Goal: Task Accomplishment & Management: Manage account settings

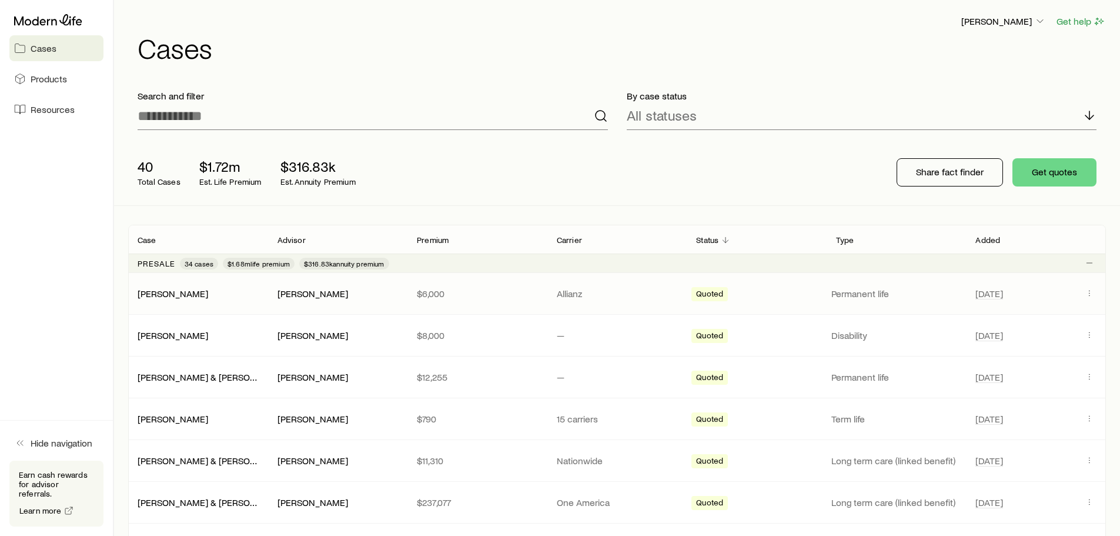
click at [1080, 294] on div "[DATE]" at bounding box center [1036, 293] width 121 height 15
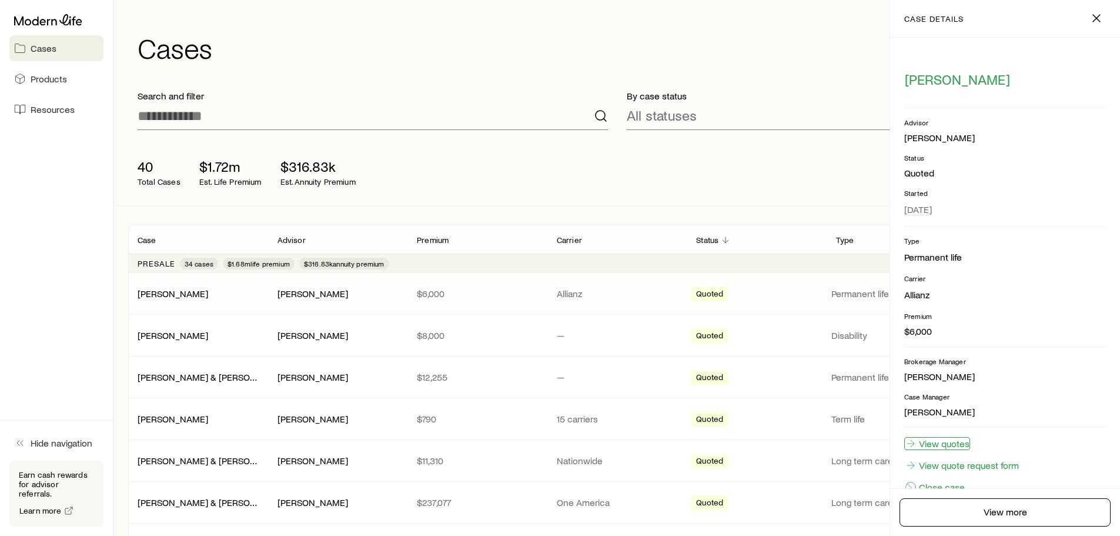
click at [948, 441] on link "View quotes" at bounding box center [937, 443] width 66 height 13
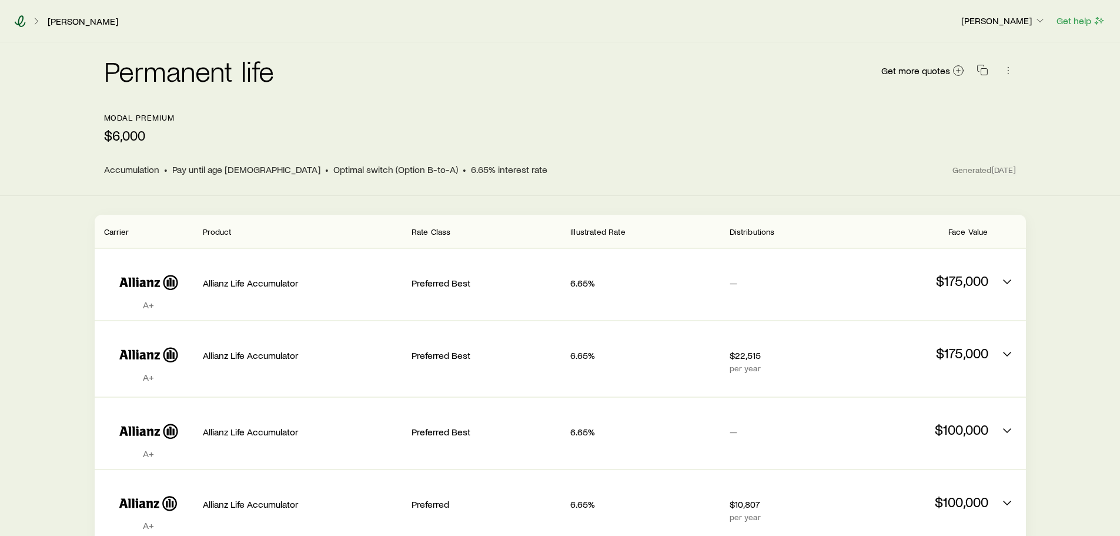
click at [18, 21] on icon at bounding box center [20, 21] width 12 height 12
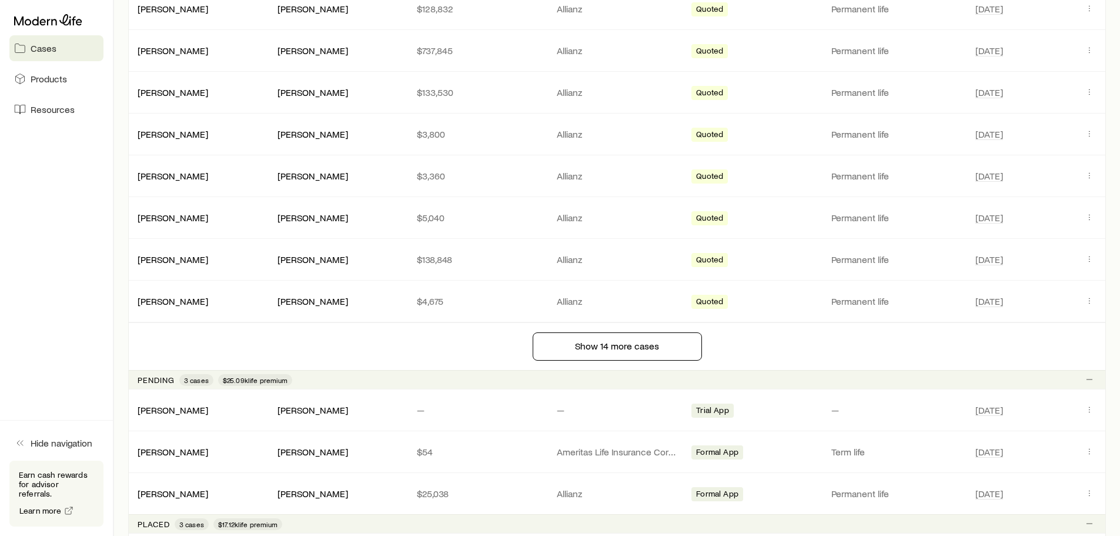
scroll to position [823, 0]
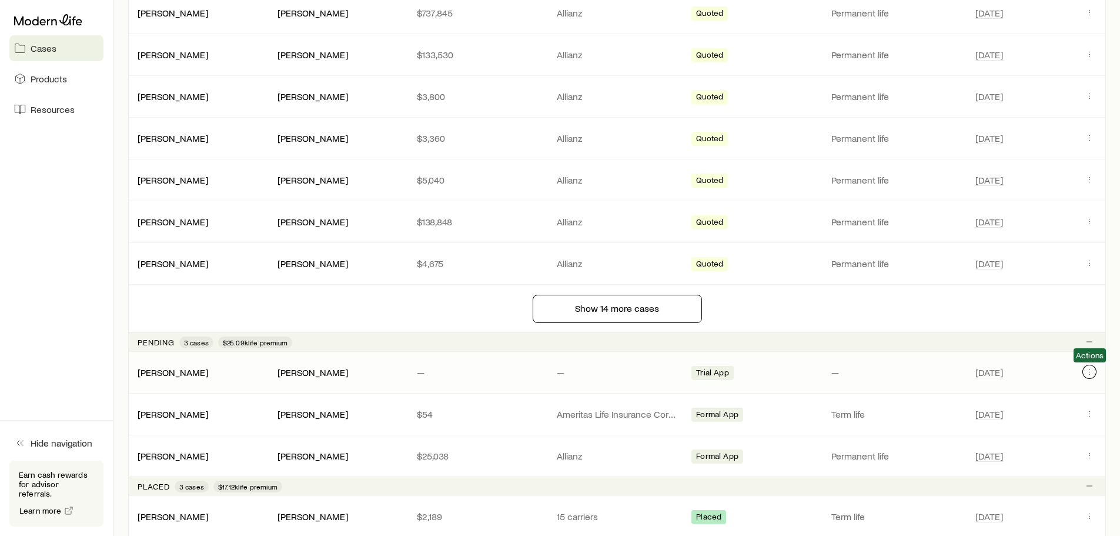
click at [1086, 373] on icon "Client cases" at bounding box center [1089, 371] width 9 height 9
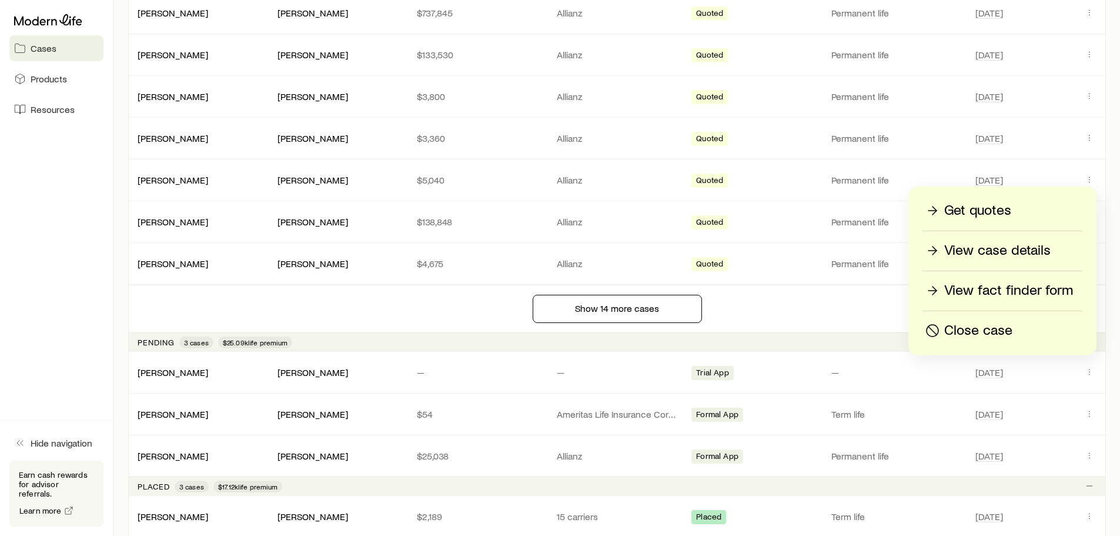
click at [985, 250] on p "View case details" at bounding box center [997, 250] width 106 height 19
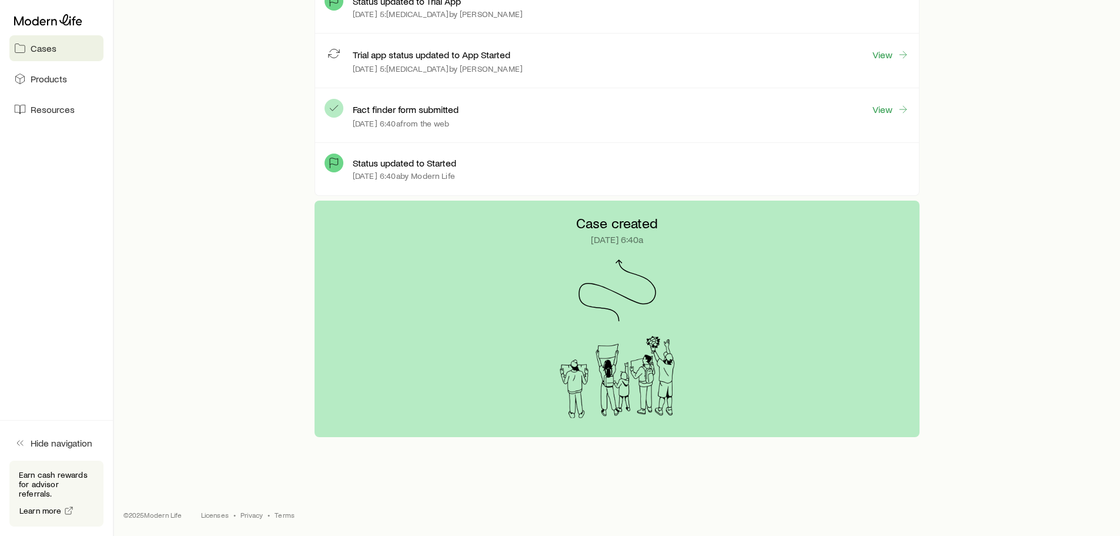
scroll to position [10, 0]
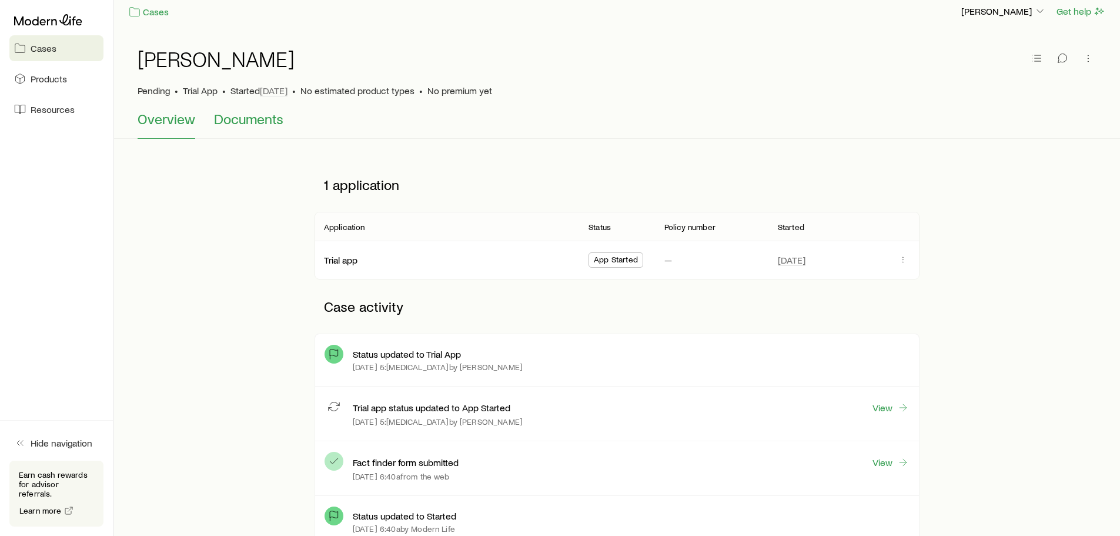
click at [243, 112] on span "Documents" at bounding box center [248, 119] width 69 height 16
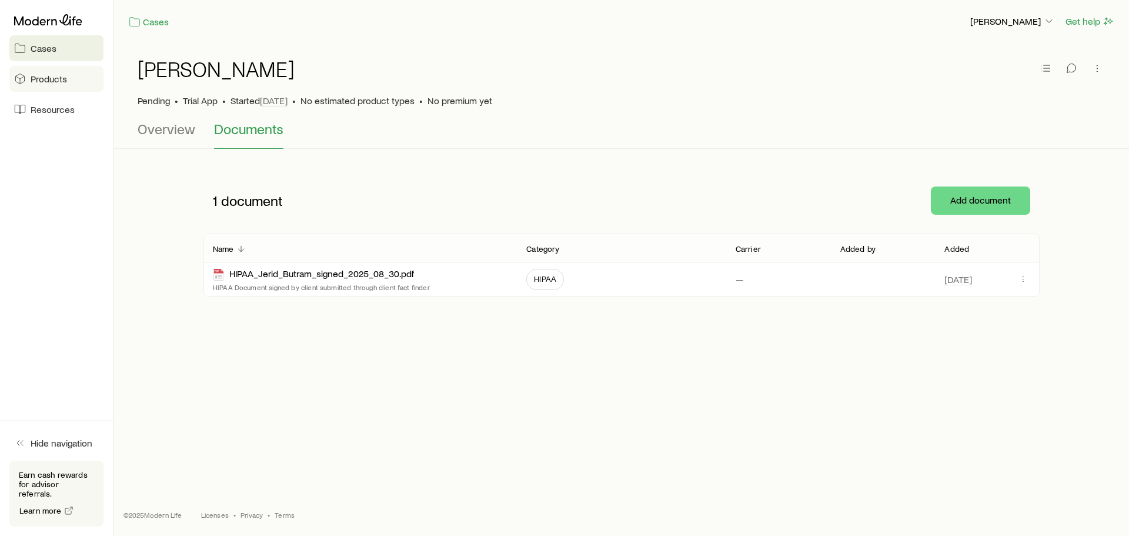
click at [34, 76] on span "Products" at bounding box center [49, 79] width 36 height 12
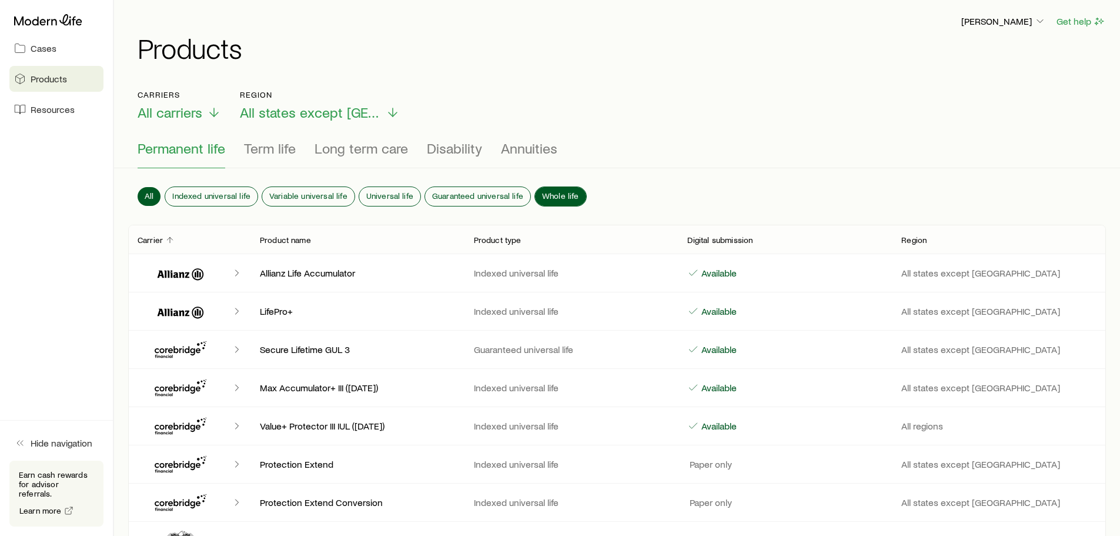
click at [545, 193] on span "Whole life" at bounding box center [560, 195] width 37 height 9
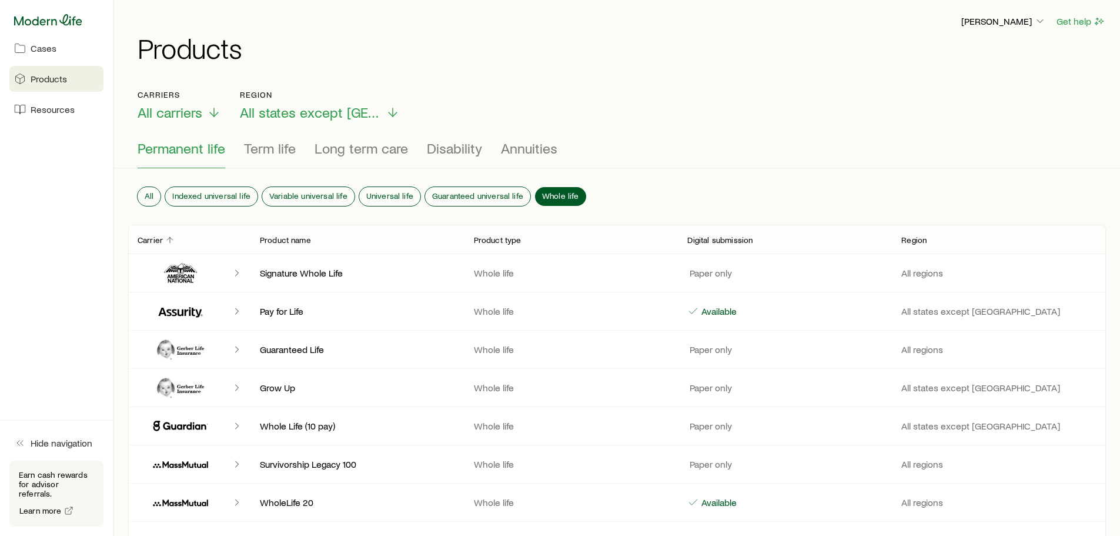
click at [68, 24] on icon at bounding box center [48, 19] width 68 height 11
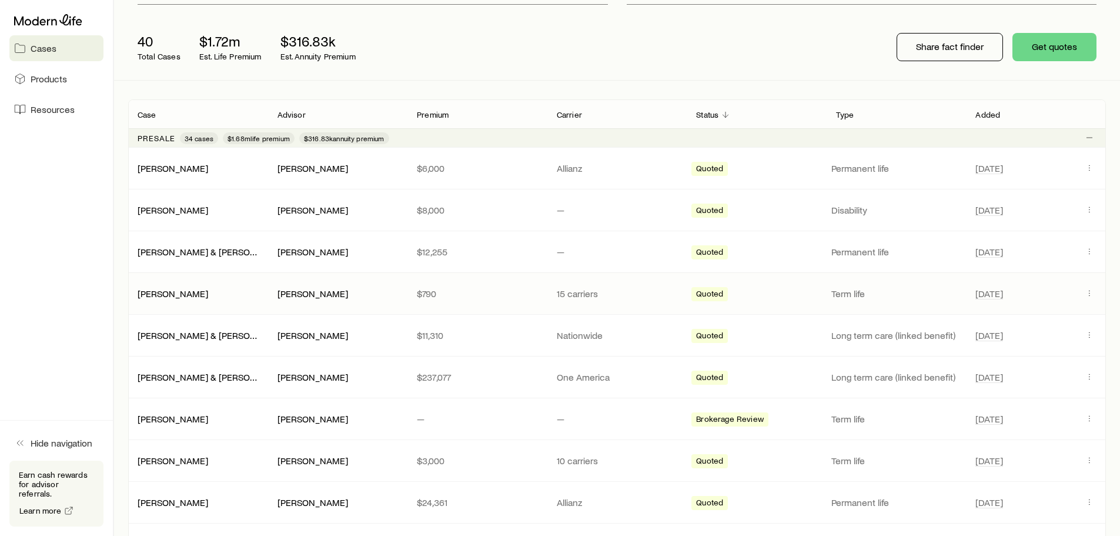
scroll to position [118, 0]
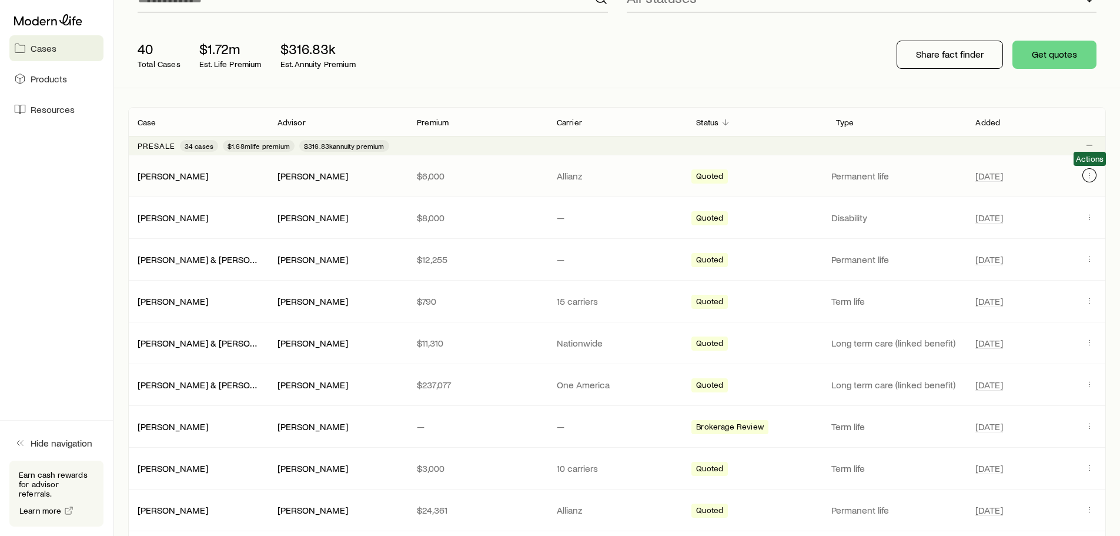
click at [1088, 175] on icon "Client cases" at bounding box center [1089, 175] width 9 height 9
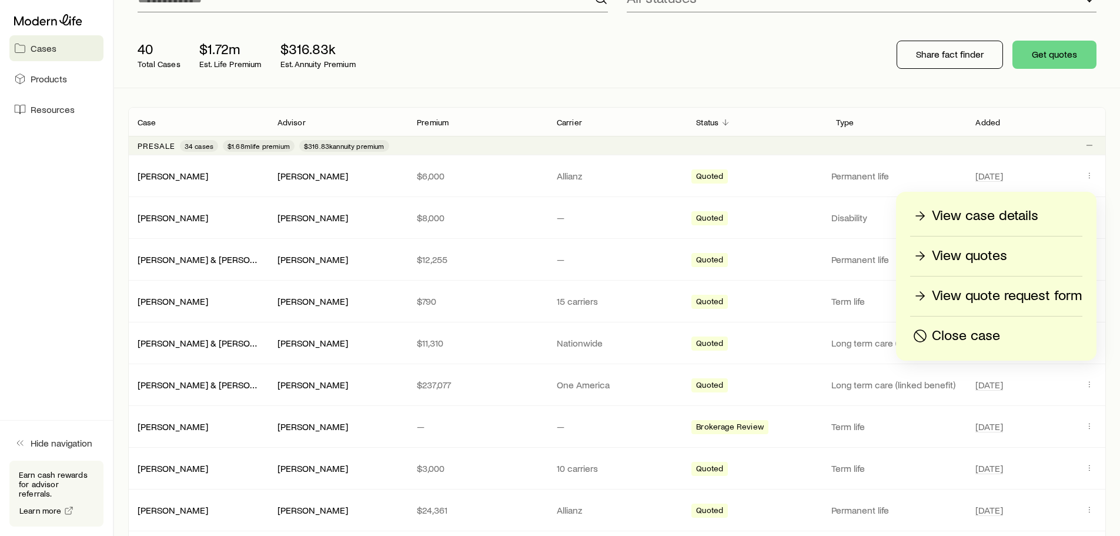
click at [993, 212] on p "View case details" at bounding box center [985, 215] width 106 height 19
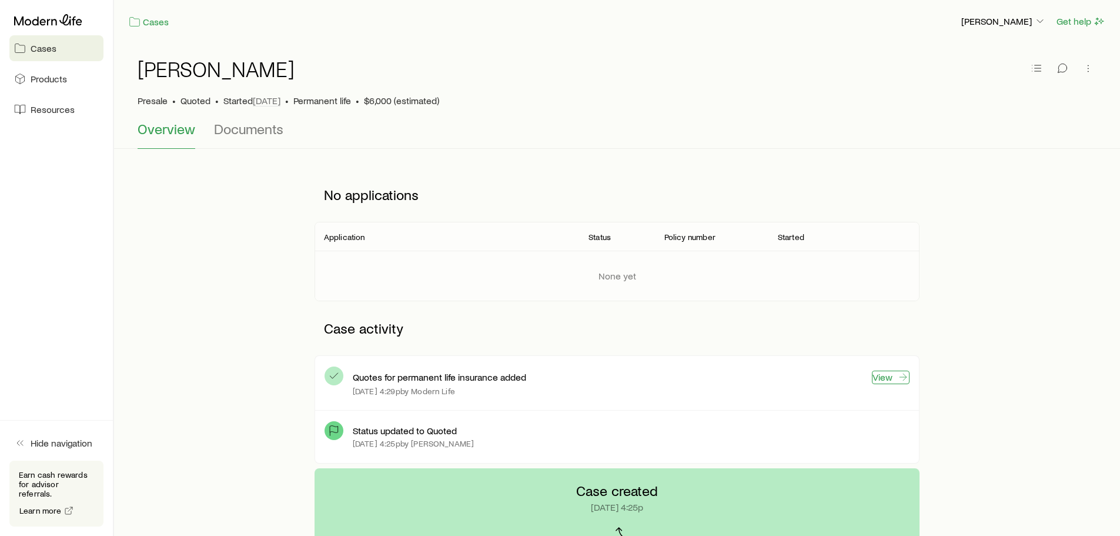
click at [892, 375] on link "View" at bounding box center [891, 377] width 38 height 14
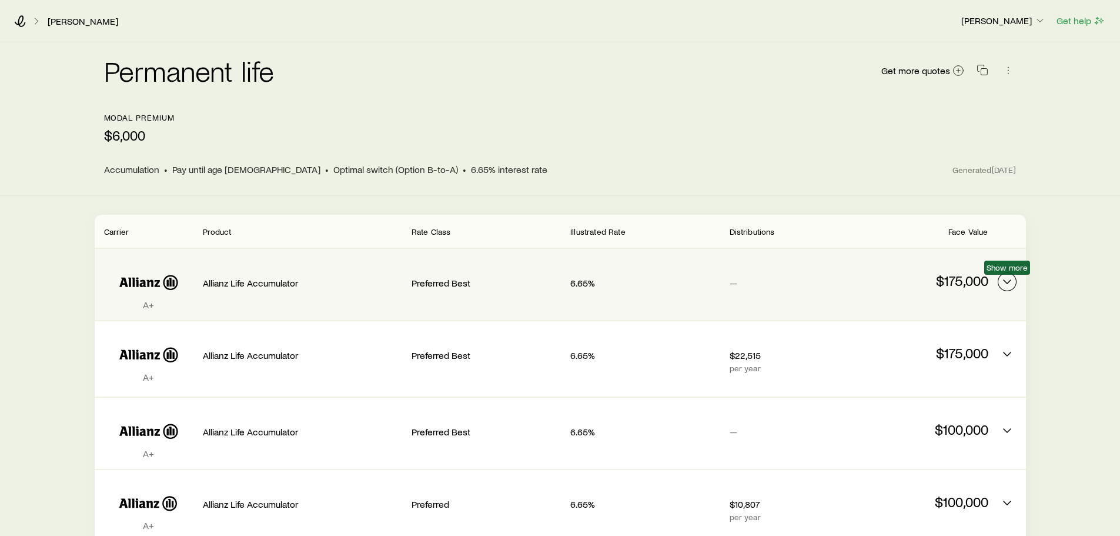
click at [1008, 281] on icon "Permanent quotes" at bounding box center [1007, 282] width 14 height 14
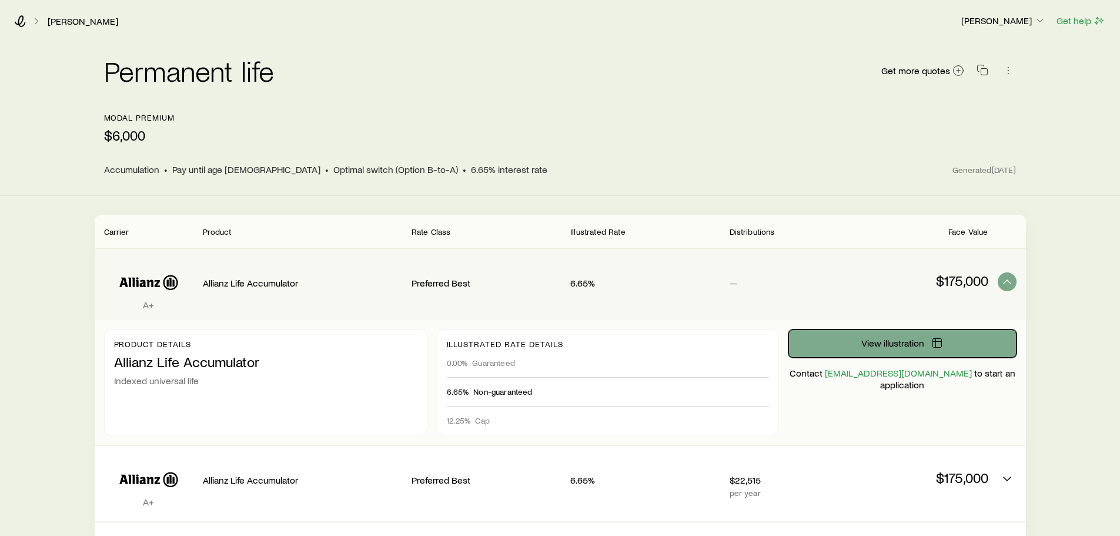
click at [881, 339] on span "View illustration" at bounding box center [892, 342] width 63 height 9
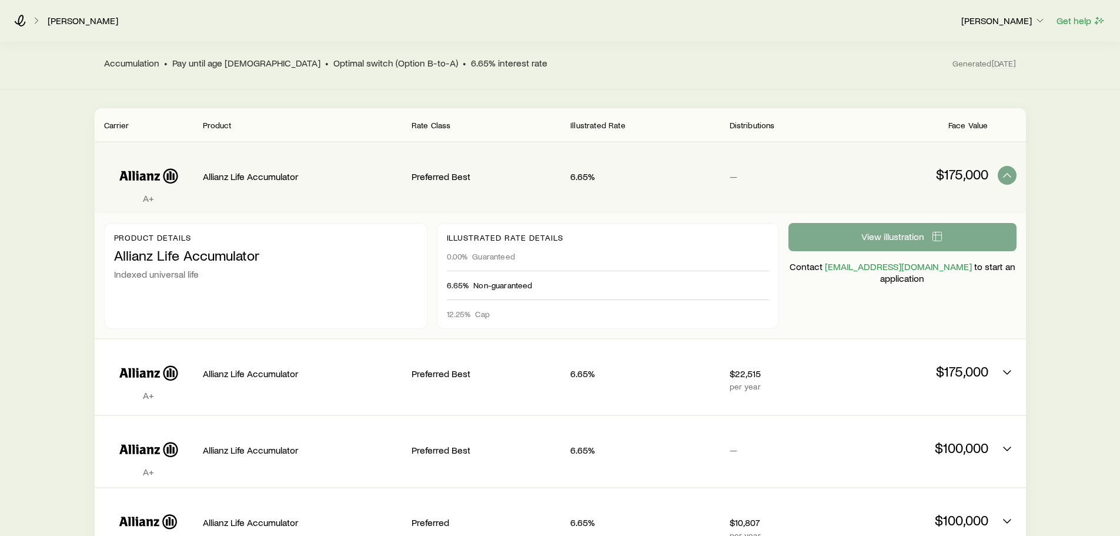
scroll to position [176, 0]
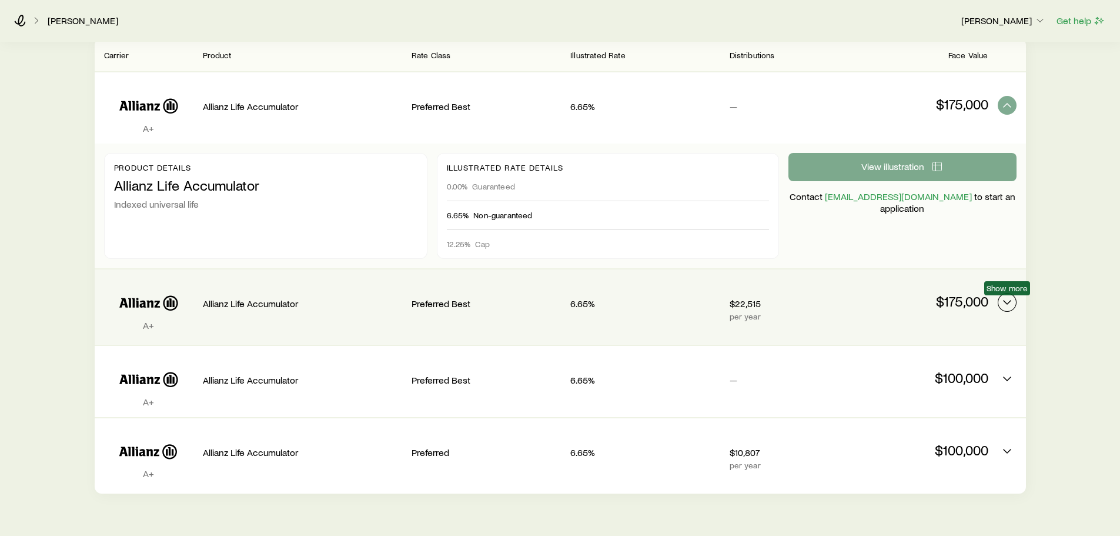
click at [1008, 299] on icon "Permanent quotes" at bounding box center [1007, 302] width 14 height 14
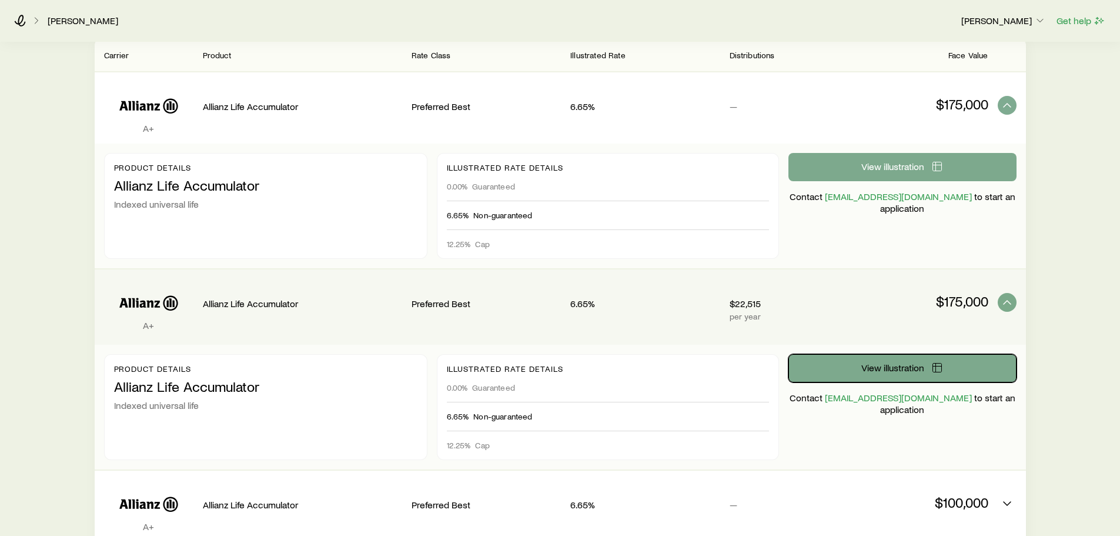
click at [852, 369] on button "View illustration" at bounding box center [903, 368] width 228 height 28
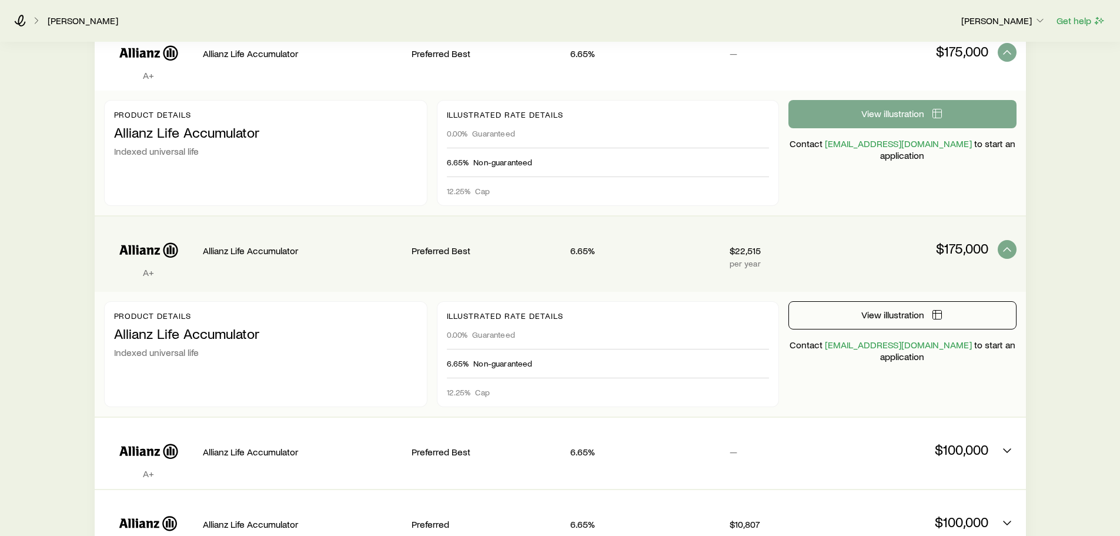
scroll to position [339, 0]
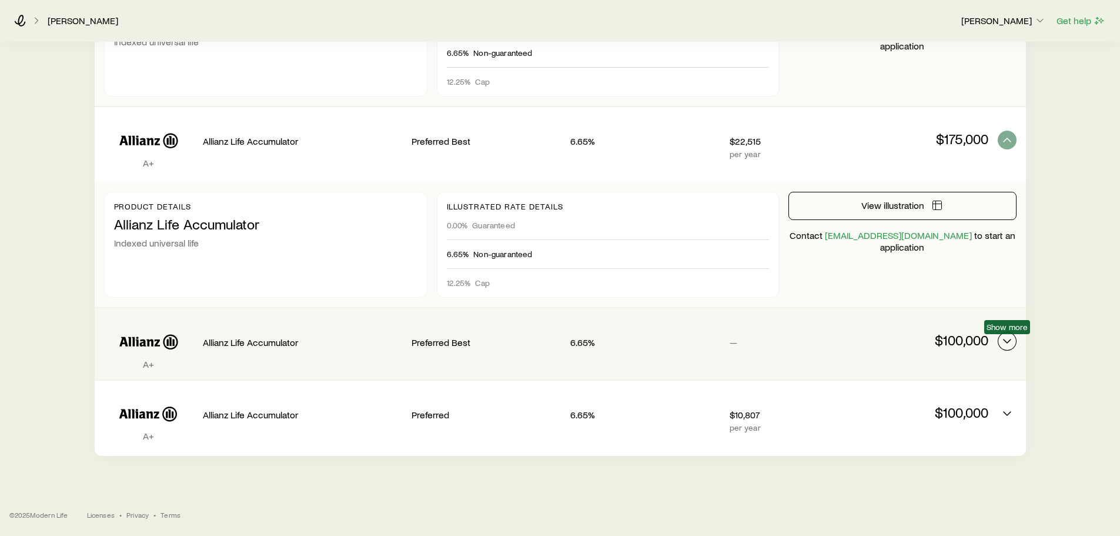
click at [1014, 340] on button "Permanent quotes" at bounding box center [1007, 341] width 19 height 19
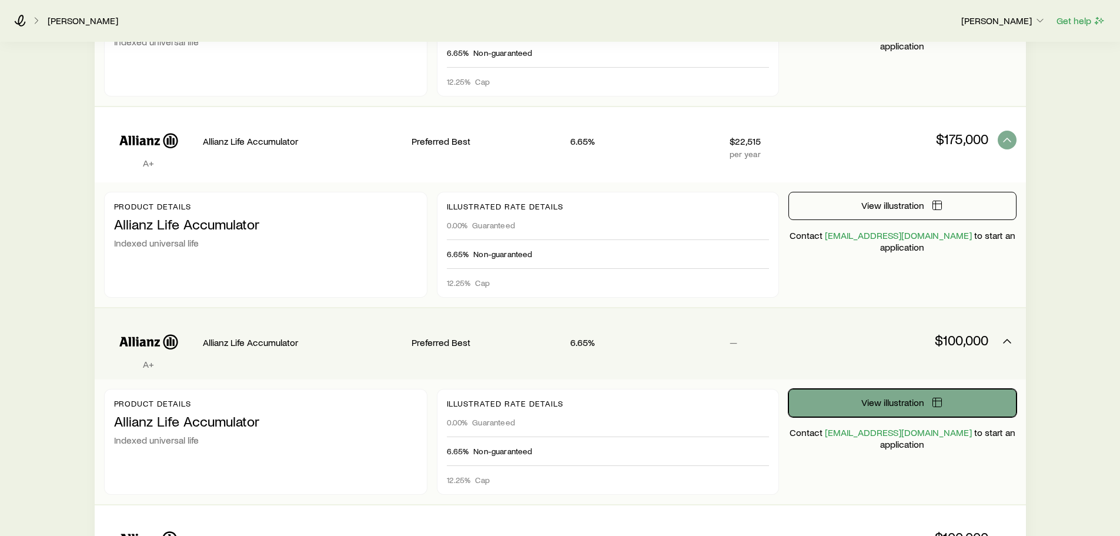
click at [905, 401] on span "View illustration" at bounding box center [892, 402] width 63 height 9
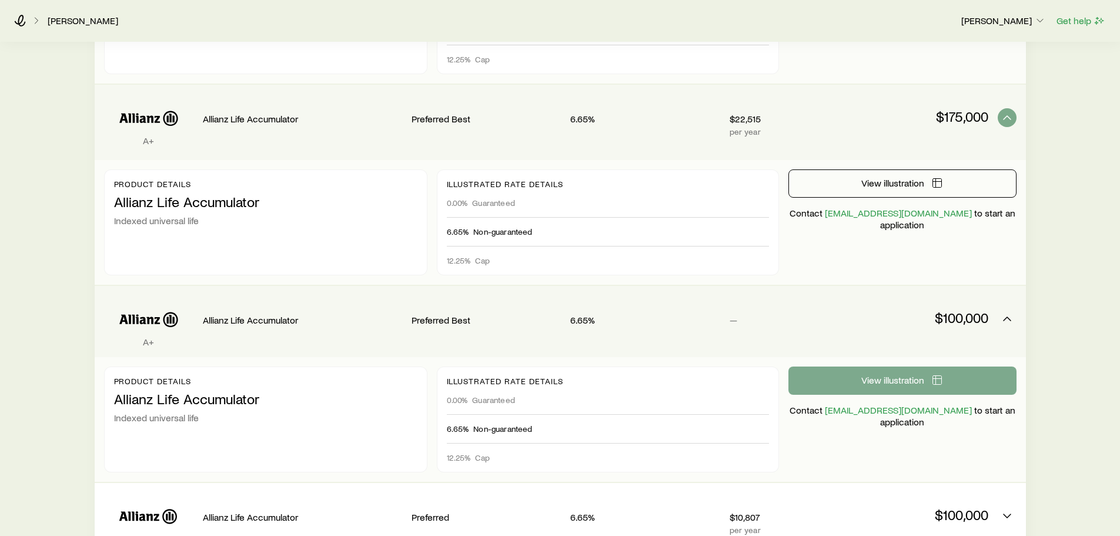
scroll to position [463, 0]
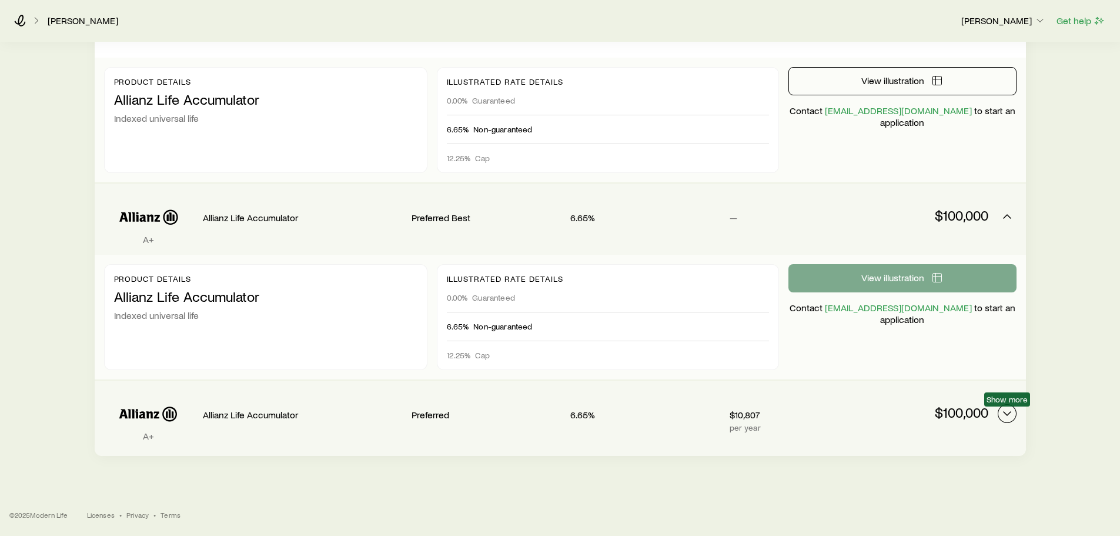
click at [1009, 413] on polyline "Permanent quotes" at bounding box center [1007, 414] width 7 height 4
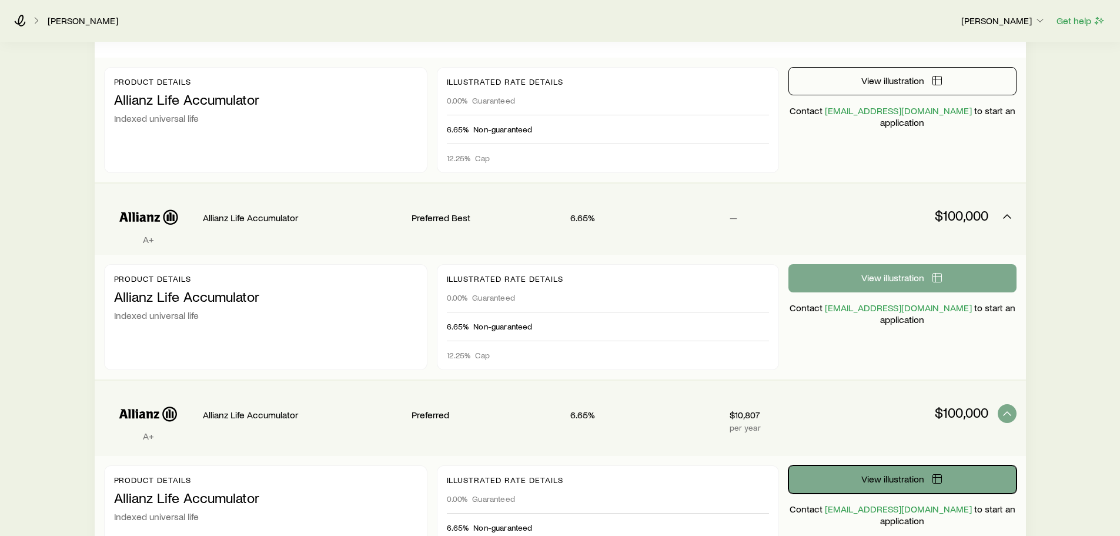
click at [894, 483] on span "View illustration" at bounding box center [892, 478] width 63 height 9
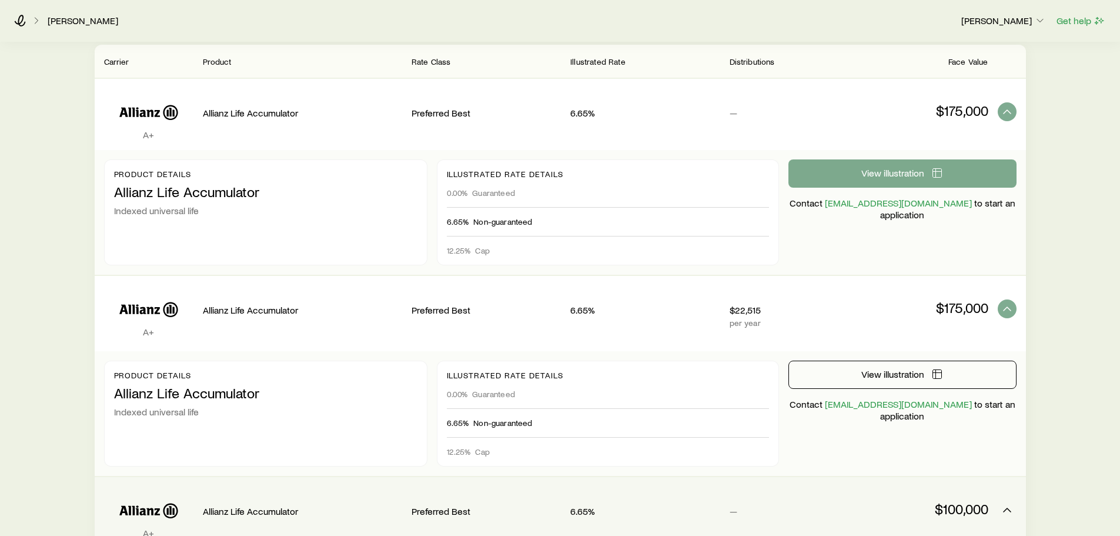
scroll to position [169, 0]
click at [18, 17] on icon at bounding box center [20, 21] width 12 height 12
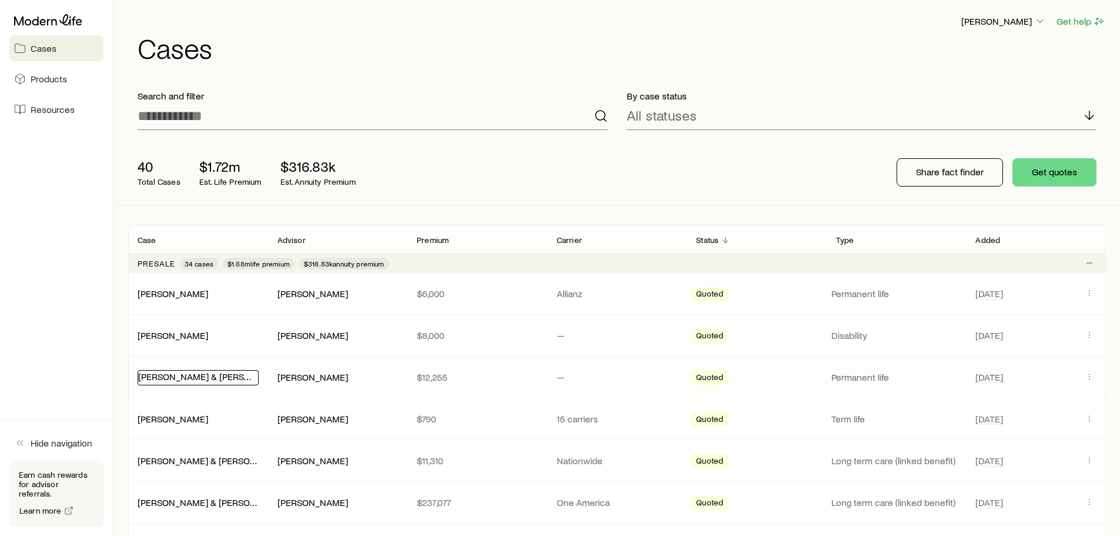
click at [185, 375] on link "[PERSON_NAME] & [PERSON_NAME]" at bounding box center [214, 375] width 152 height 11
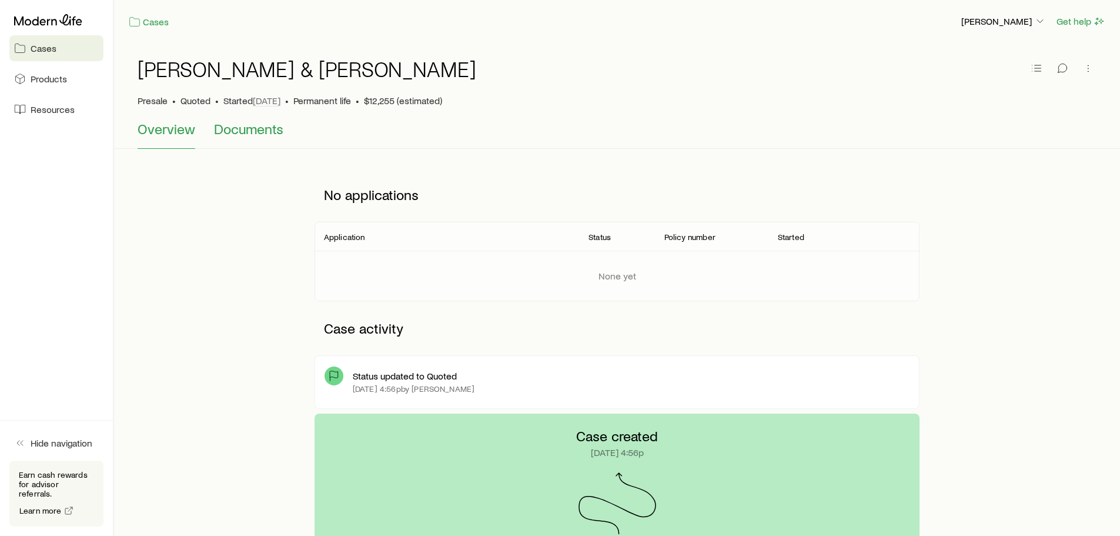
click at [223, 135] on span "Documents" at bounding box center [248, 129] width 69 height 16
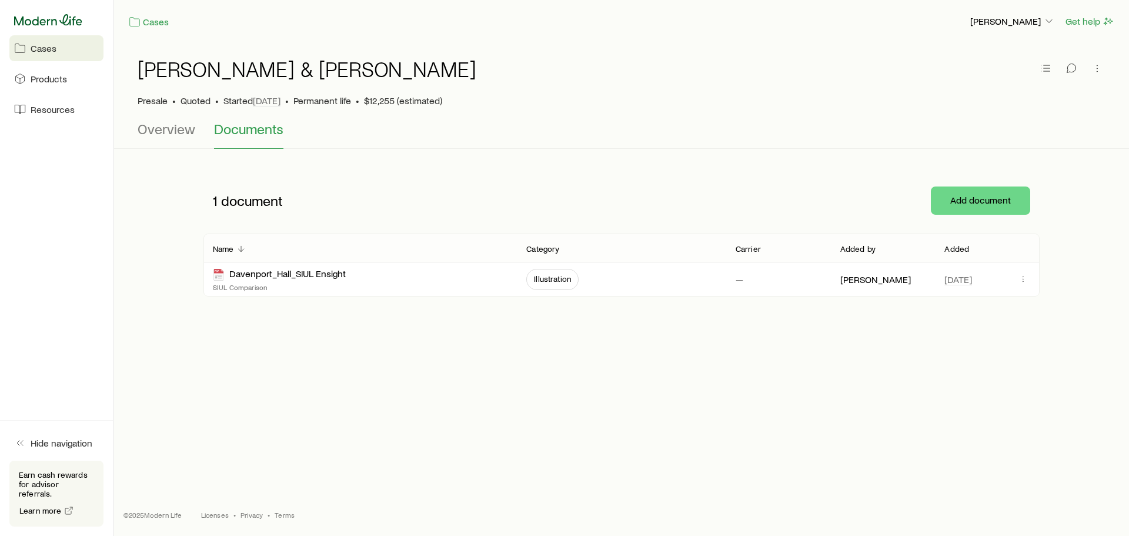
click at [23, 18] on icon at bounding box center [48, 19] width 68 height 11
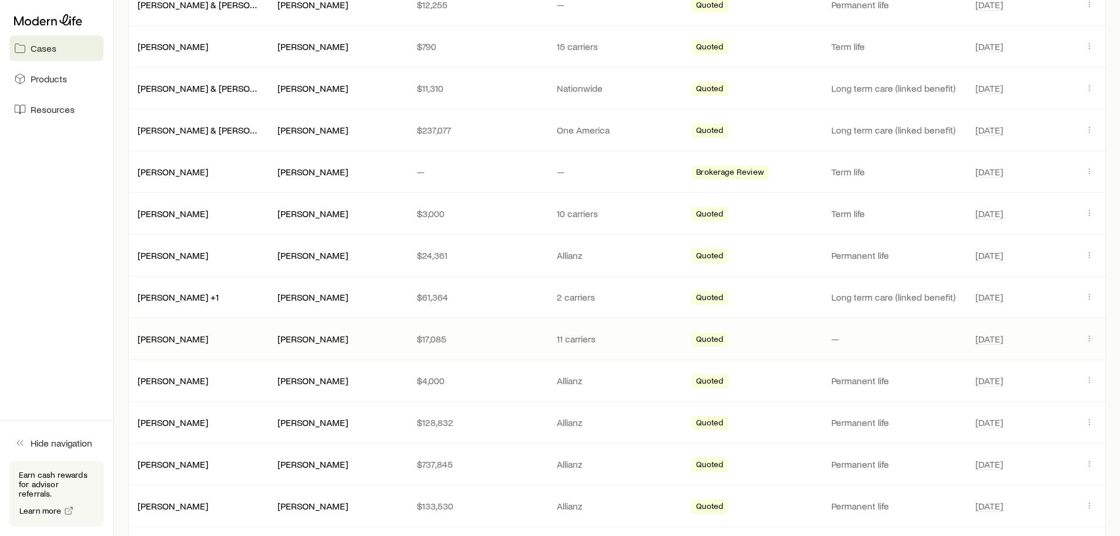
scroll to position [412, 0]
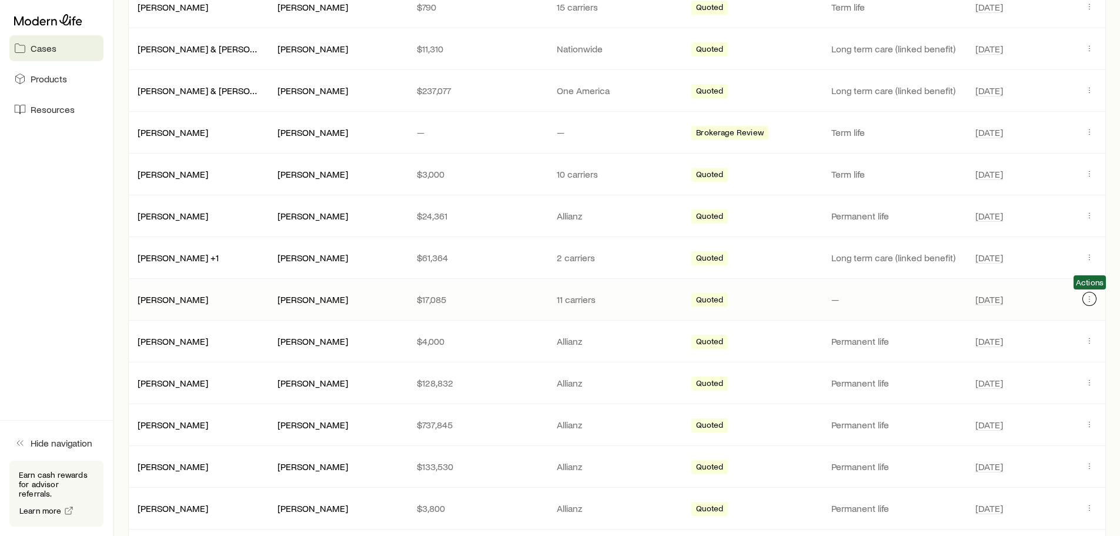
click at [1090, 300] on icon "Client cases" at bounding box center [1089, 298] width 9 height 9
